Goal: Transaction & Acquisition: Purchase product/service

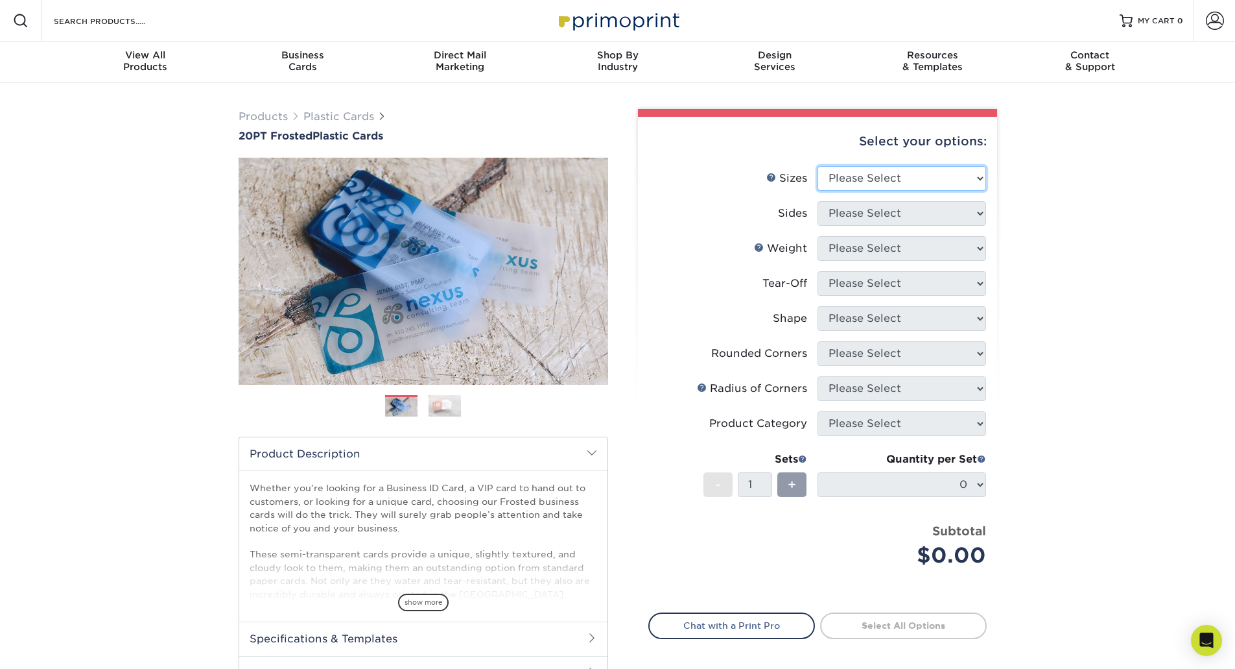
click at [971, 174] on select "Please Select 2" x 3.5" 2" x 8" 2.12" x 3.375" 2.5" x 2.5" 4.25" x 6"" at bounding box center [902, 178] width 169 height 25
select select "2.00x3.50"
click at [818, 166] on select "Please Select 2" x 3.5" 2" x 8" 2.12" x 3.375" 2.5" x 2.5" 4.25" x 6"" at bounding box center [902, 178] width 169 height 25
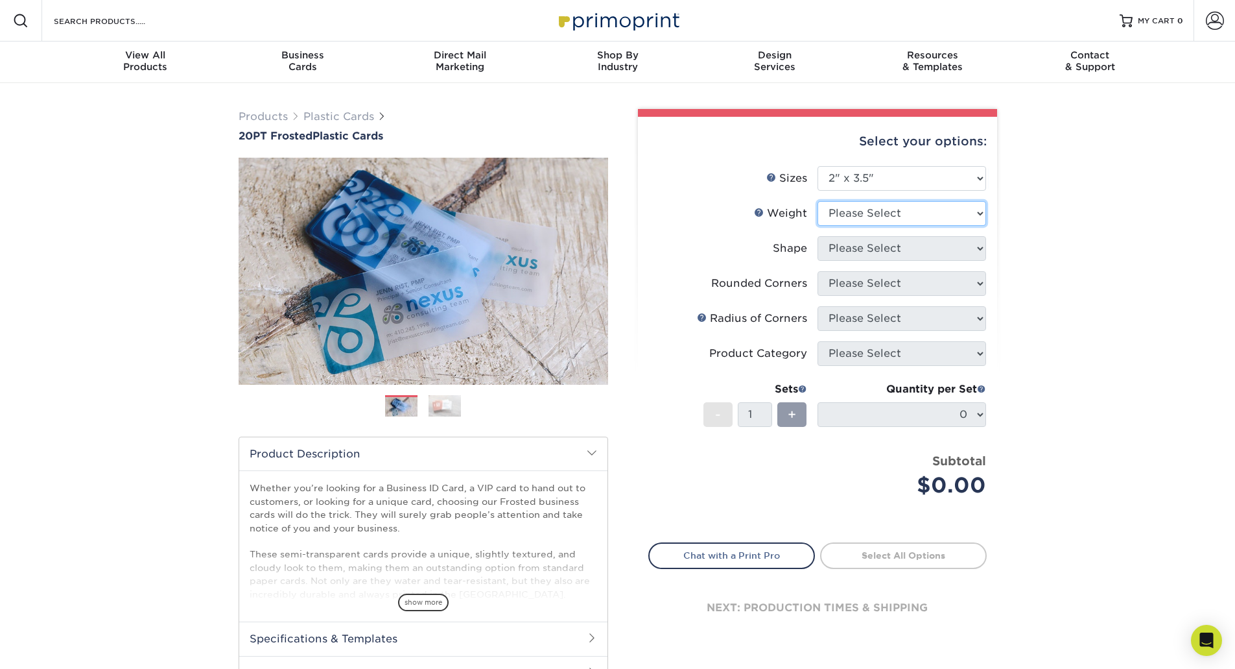
click at [938, 216] on select "Please Select 20PT Frosted Plastic 20PT Frosted Plastic" at bounding box center [902, 213] width 169 height 25
select select "20PT Frosted Plastic"
click at [818, 201] on select "Please Select 20PT Frosted Plastic 20PT Frosted Plastic" at bounding box center [902, 213] width 169 height 25
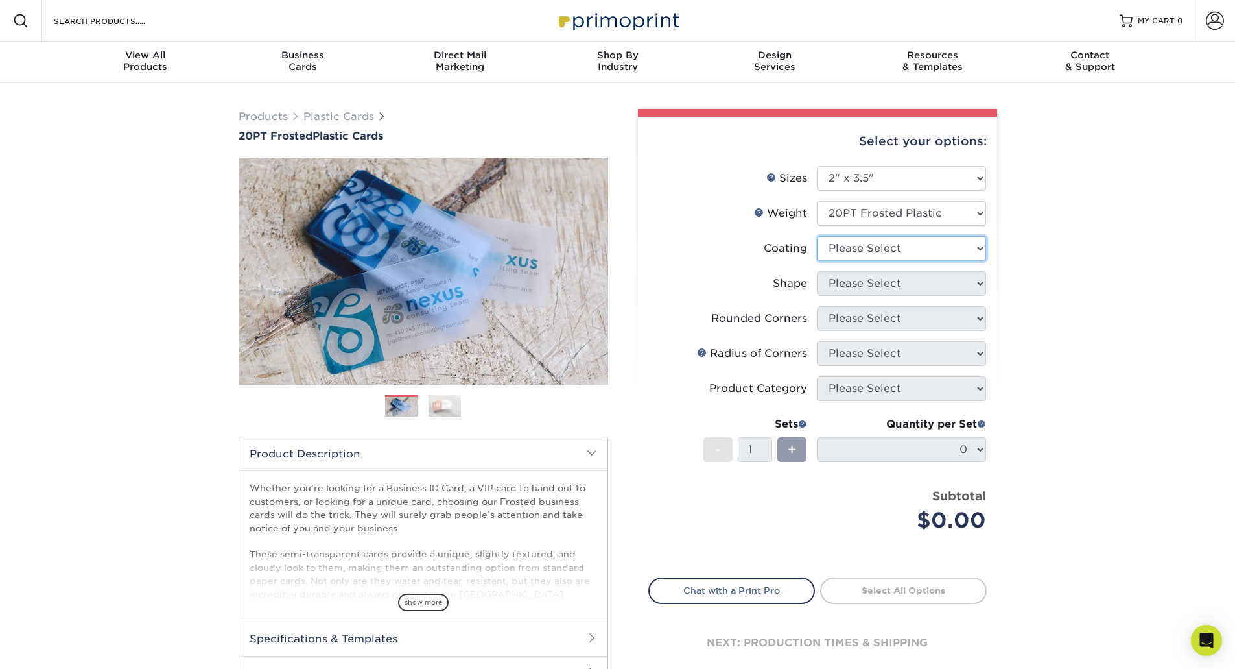
click at [957, 250] on select at bounding box center [902, 248] width 169 height 25
select select "3e7618de-abca-4bda-9f97-8b9129e913d8"
click at [818, 236] on select at bounding box center [902, 248] width 169 height 25
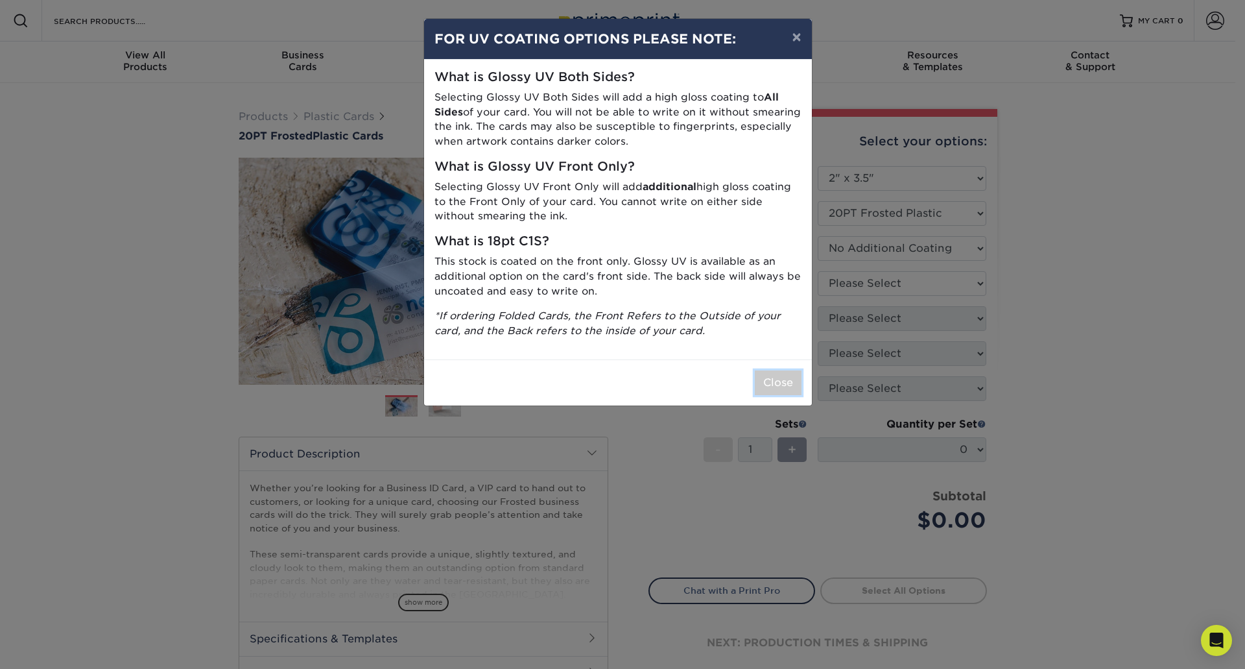
click at [798, 380] on button "Close" at bounding box center [778, 382] width 47 height 25
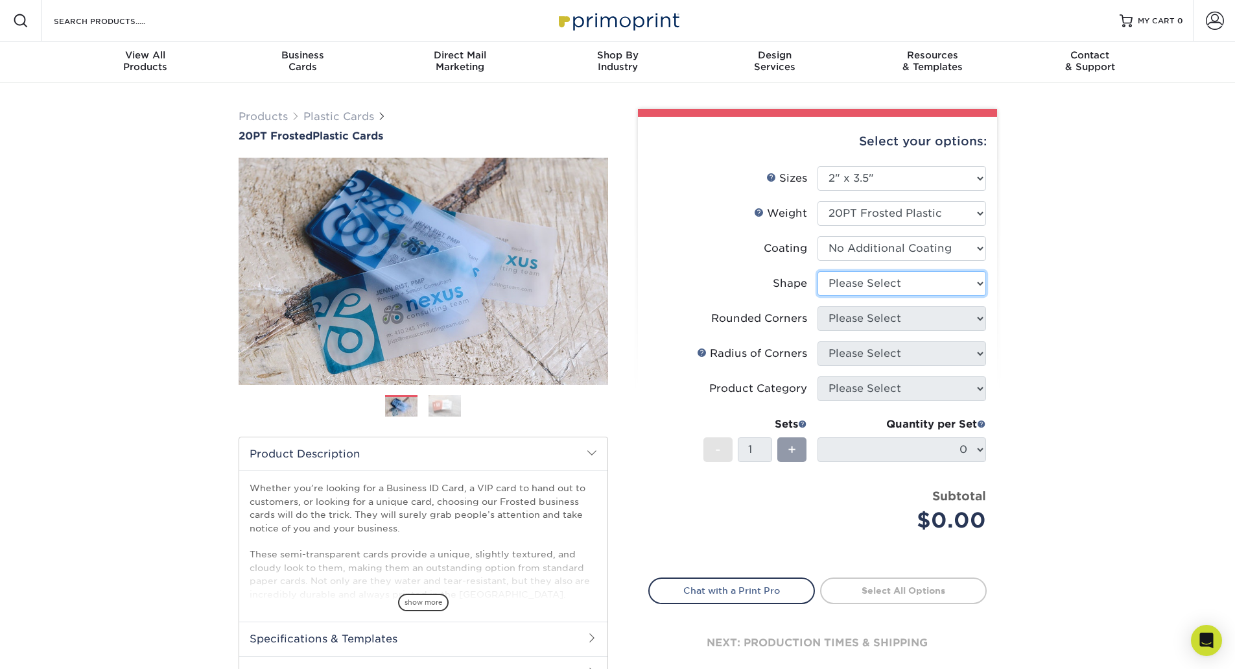
click at [947, 278] on select "Please Select Oval Standard" at bounding box center [902, 283] width 169 height 25
click at [818, 271] on select "Please Select Oval Standard" at bounding box center [902, 283] width 169 height 25
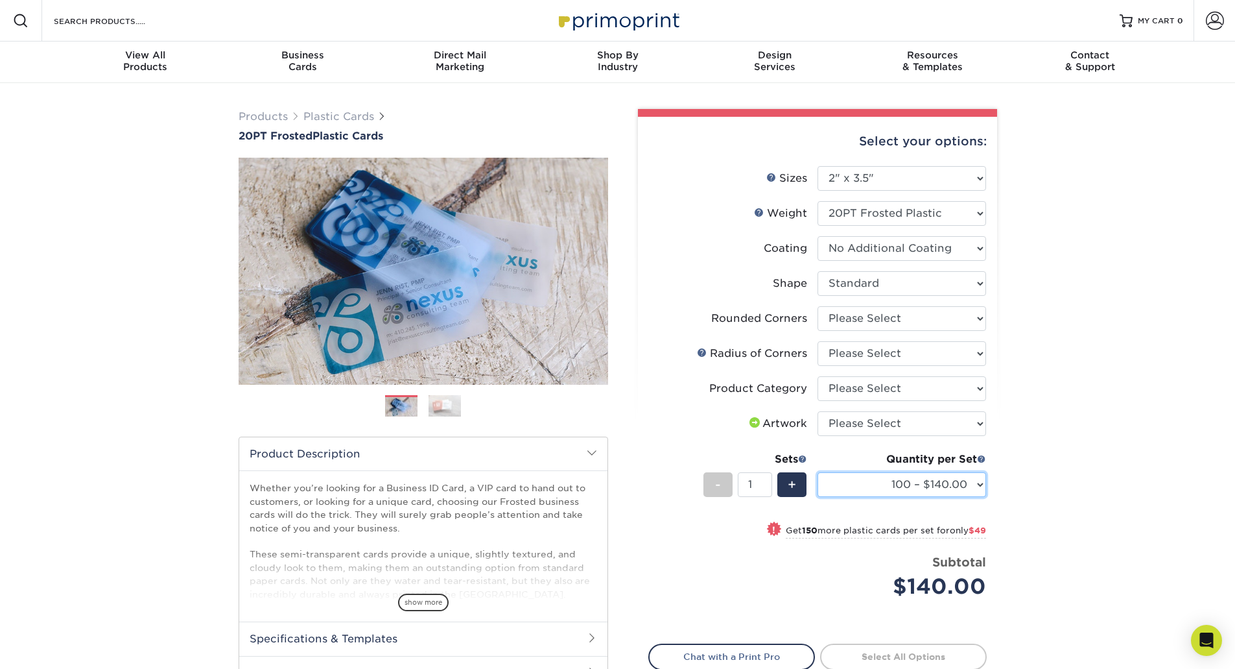
click at [969, 482] on select "100 – $140.00 250 – $189.00 500 – $243.00 1000 – $272.00 2500 – $657.00 5000 – …" at bounding box center [902, 484] width 169 height 25
click at [1017, 462] on div "Products Plastic Cards 20PT Frosted Plastic Cards Previous Next and" at bounding box center [617, 438] width 1235 height 711
click at [969, 288] on select "Please Select Oval Standard" at bounding box center [902, 283] width 169 height 25
click at [818, 271] on select "Please Select Oval Standard" at bounding box center [902, 283] width 169 height 25
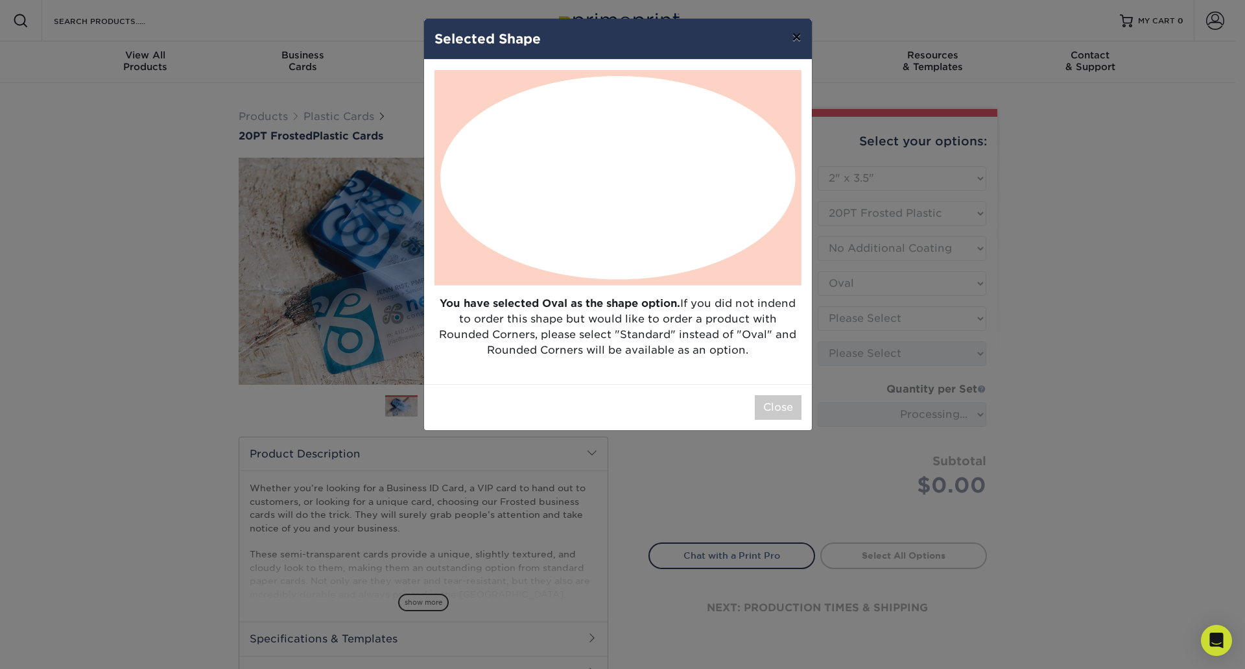
click at [804, 27] on button "×" at bounding box center [796, 37] width 30 height 36
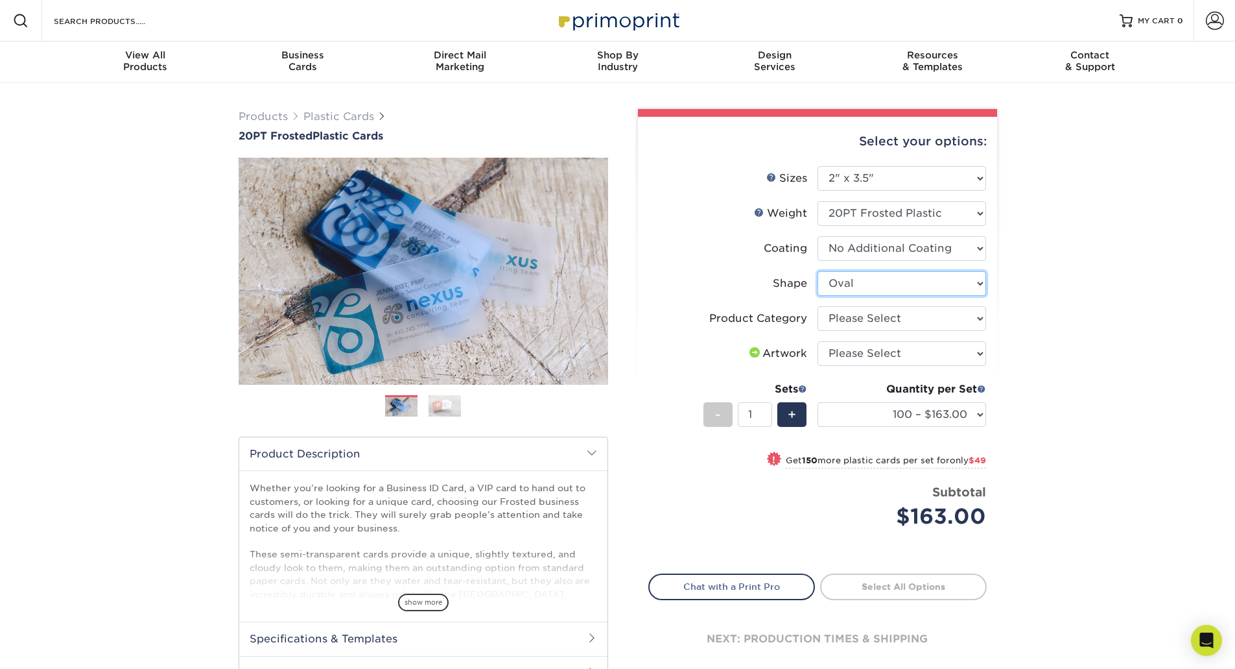
click at [973, 274] on select "Please Select Oval Standard" at bounding box center [902, 283] width 169 height 25
select select "standard"
click at [818, 271] on select "Please Select Oval Standard" at bounding box center [902, 283] width 169 height 25
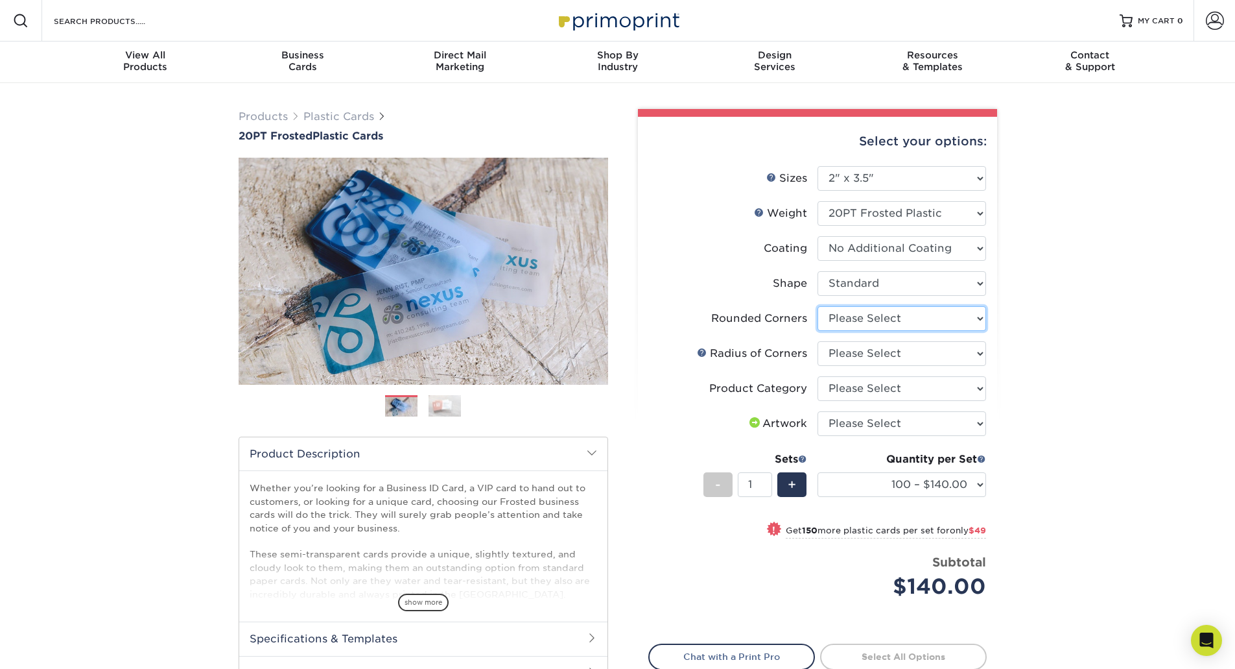
click at [966, 318] on select "Please Select Yes - Round 4 Corners" at bounding box center [902, 318] width 169 height 25
select select "7672df9e-0e0a-464d-8e1f-920c575e4da3"
click at [818, 306] on select "Please Select Yes - Round 4 Corners" at bounding box center [902, 318] width 169 height 25
click at [958, 352] on select "Please Select Rounded 1/8" Rounded 1/4"" at bounding box center [902, 353] width 169 height 25
select select "589680c7-ee9a-431b-9d12-d7aeb1386a97"
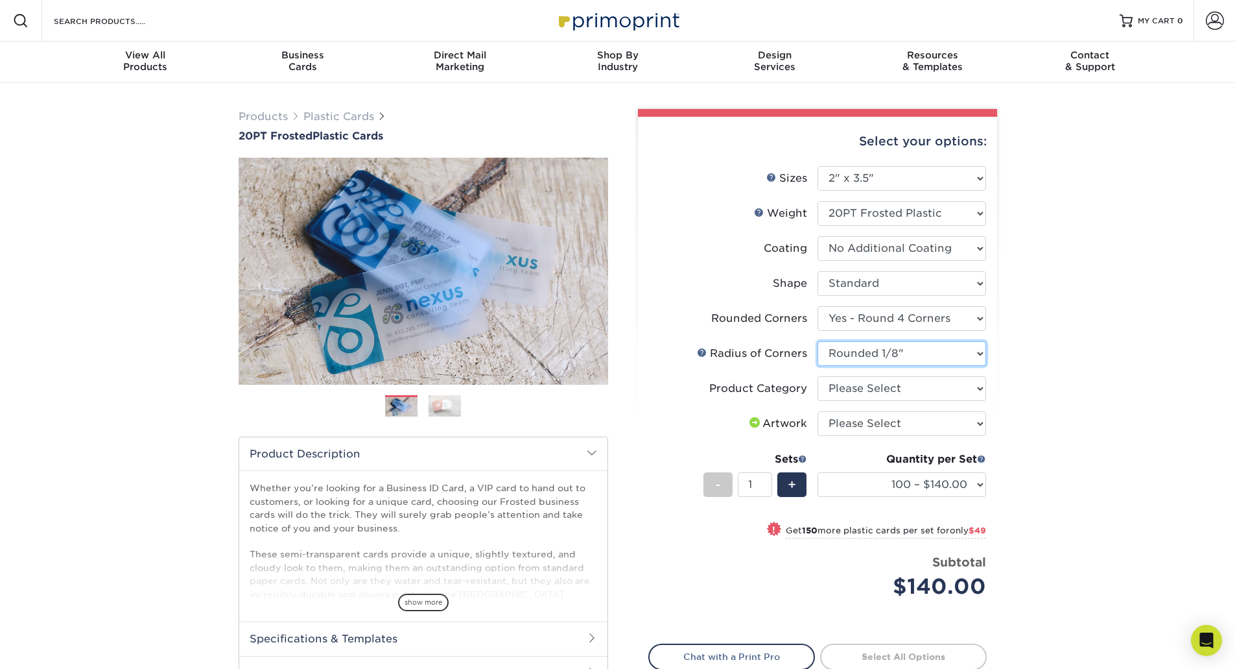
click at [818, 341] on select "Please Select Rounded 1/8" Rounded 1/4"" at bounding box center [902, 353] width 169 height 25
click at [966, 383] on select "Please Select Business Cards" at bounding box center [902, 388] width 169 height 25
select select "3b5148f1-0588-4f88-a218-97bcfdce65c1"
click at [818, 376] on select "Please Select Business Cards" at bounding box center [902, 388] width 169 height 25
click at [980, 414] on select "Please Select I will upload files I need a design - $100" at bounding box center [902, 423] width 169 height 25
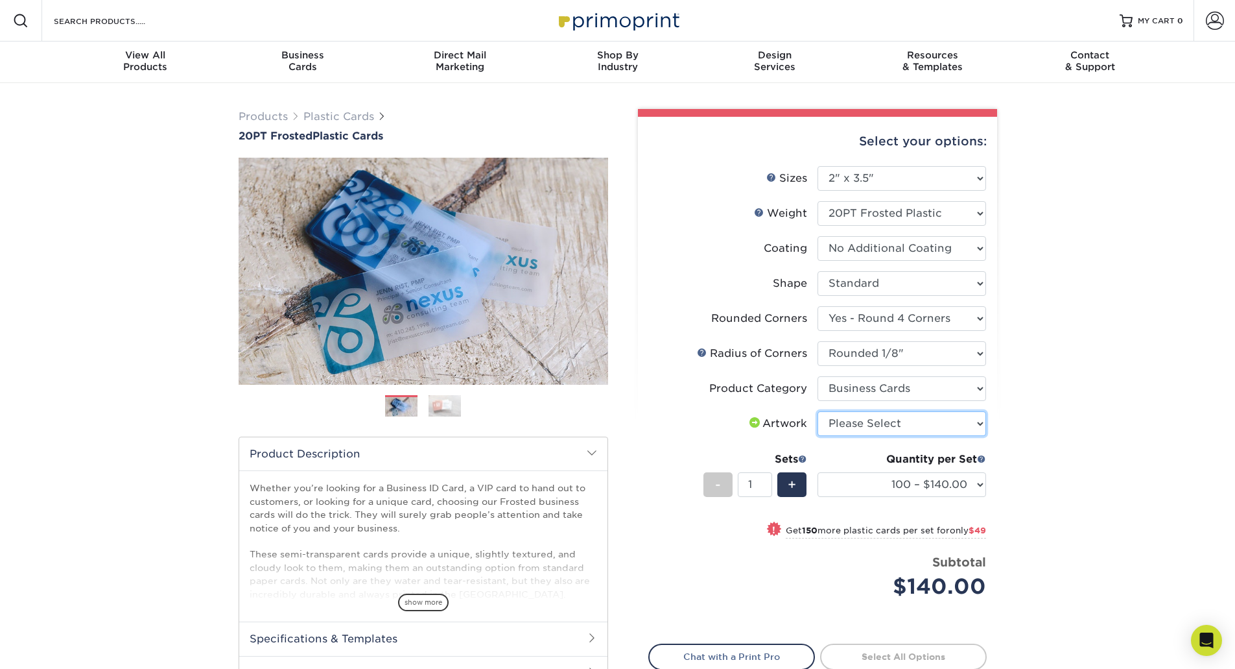
select select "upload"
click at [818, 411] on select "Please Select I will upload files I need a design - $100" at bounding box center [902, 423] width 169 height 25
click at [452, 407] on img at bounding box center [445, 405] width 32 height 23
